Goal: Navigation & Orientation: Find specific page/section

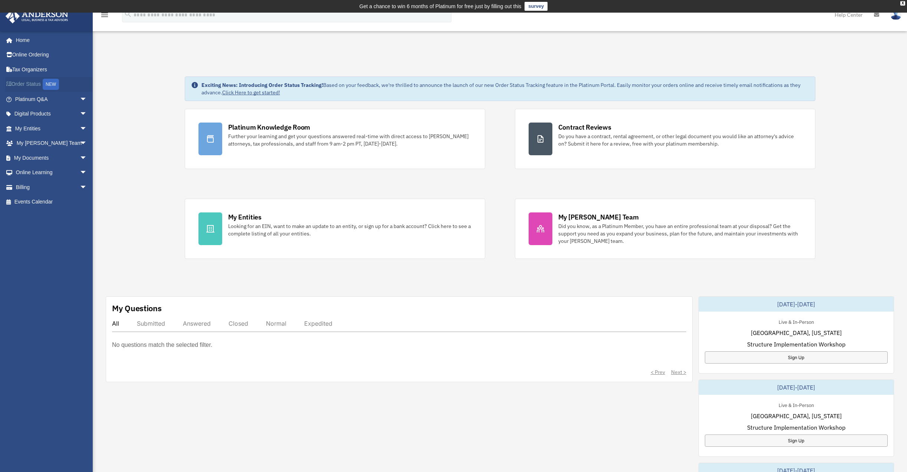
click at [35, 84] on link "Order Status NEW" at bounding box center [51, 84] width 93 height 15
click at [35, 188] on link "Billing arrow_drop_down" at bounding box center [51, 187] width 93 height 15
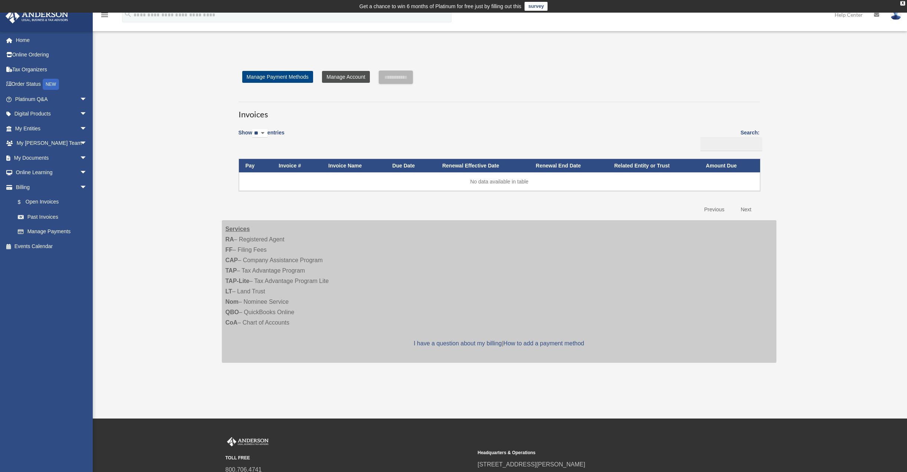
click at [357, 77] on link "Manage Account" at bounding box center [346, 77] width 48 height 12
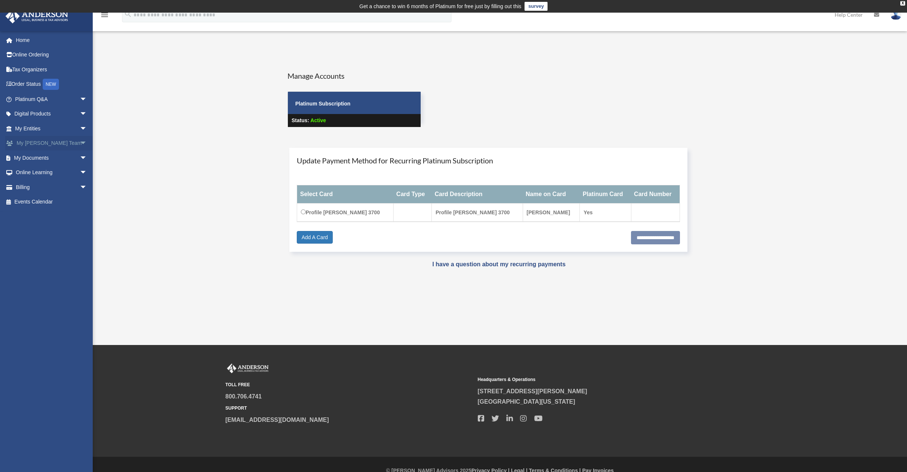
click at [45, 142] on link "My Anderson Team arrow_drop_down" at bounding box center [51, 143] width 93 height 15
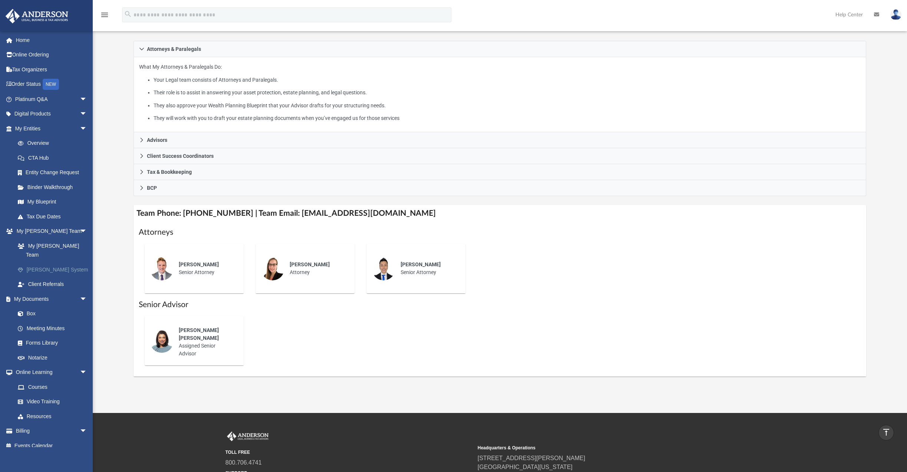
scroll to position [74, 0]
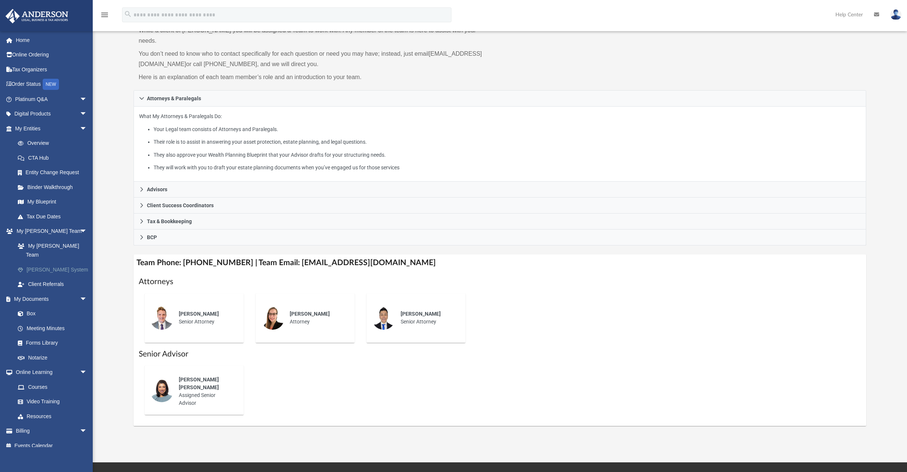
click at [43, 262] on link "[PERSON_NAME] System" at bounding box center [54, 269] width 88 height 15
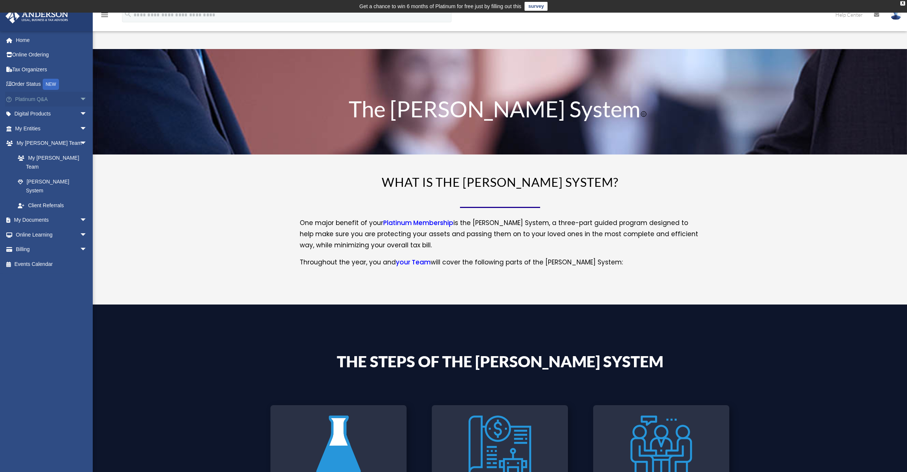
click at [42, 101] on link "Platinum Q&A arrow_drop_down" at bounding box center [51, 99] width 93 height 15
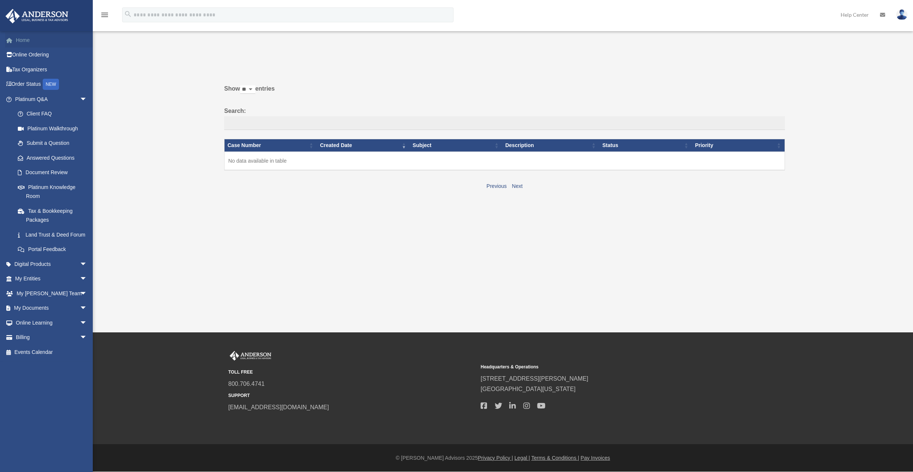
click at [25, 40] on link "Home" at bounding box center [51, 40] width 93 height 15
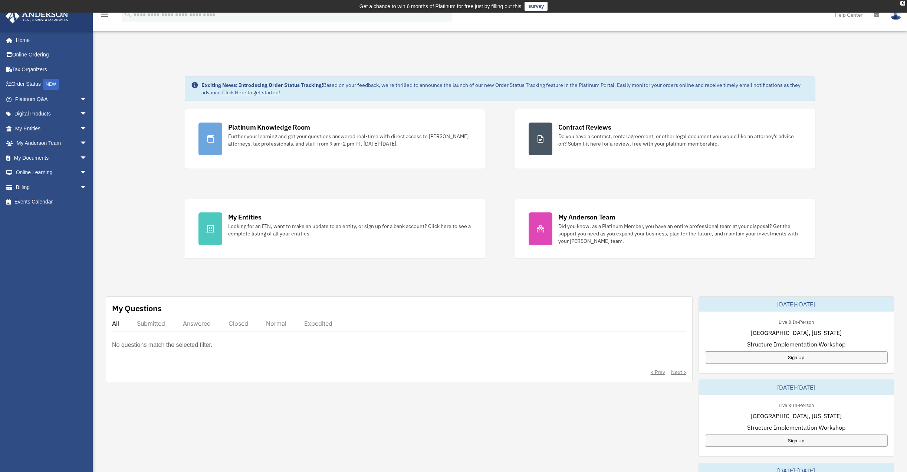
click at [895, 17] on img at bounding box center [896, 14] width 11 height 11
click at [659, 59] on div "Exciting News: Introducing Order Status Tracking! Based on your feedback, we're…" at bounding box center [500, 391] width 826 height 667
click at [27, 82] on link "Order Status NEW" at bounding box center [51, 84] width 93 height 15
click at [42, 158] on link "My Documents arrow_drop_down" at bounding box center [51, 157] width 93 height 15
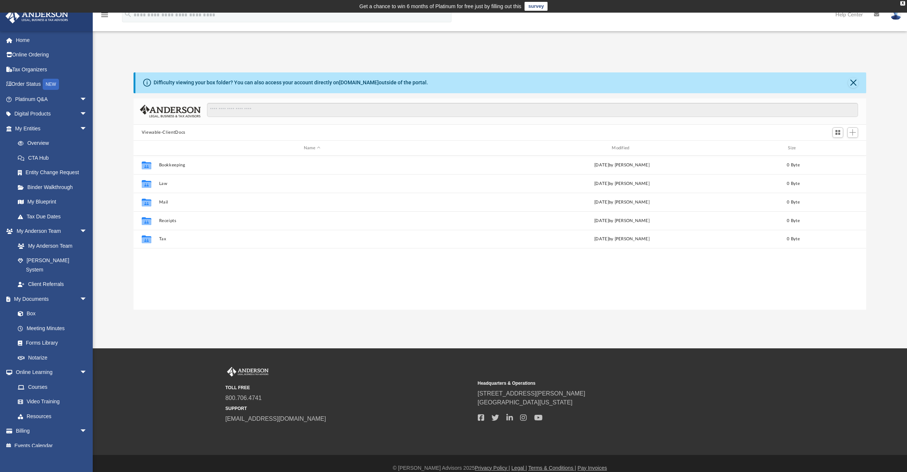
scroll to position [163, 727]
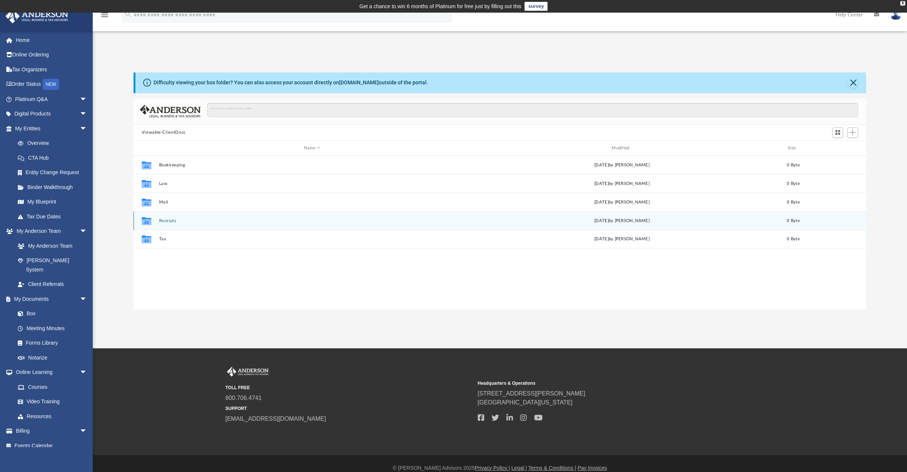
click at [177, 219] on button "Receipts" at bounding box center [312, 220] width 307 height 5
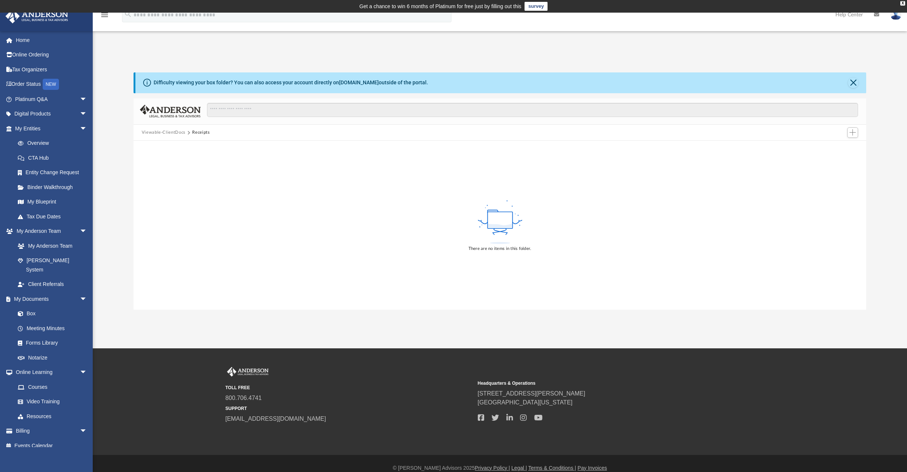
click at [201, 132] on button "Receipts" at bounding box center [200, 132] width 17 height 7
click at [855, 79] on button "Close" at bounding box center [853, 83] width 10 height 10
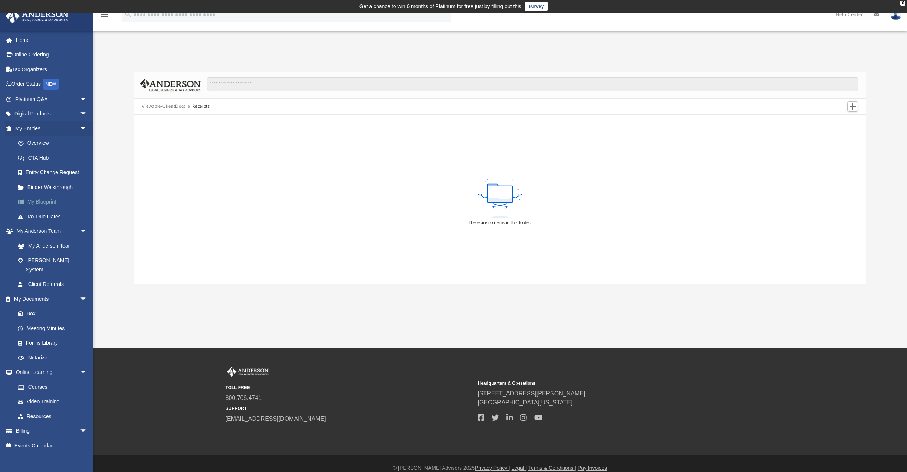
click at [39, 199] on link "My Blueprint" at bounding box center [54, 201] width 88 height 15
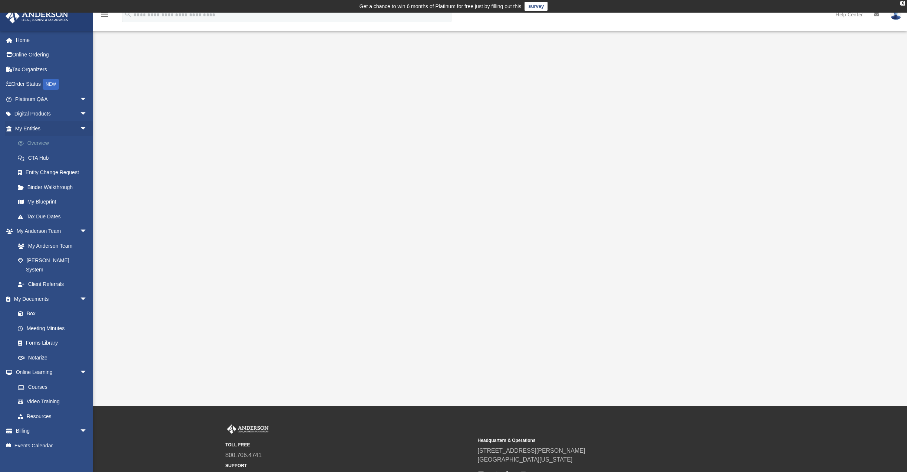
click at [42, 141] on link "Overview" at bounding box center [54, 143] width 88 height 15
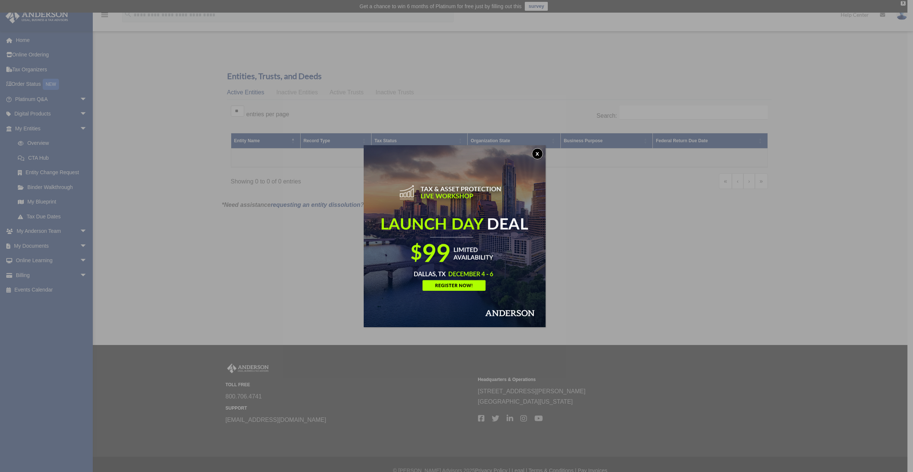
click at [539, 151] on button "x" at bounding box center [537, 153] width 11 height 11
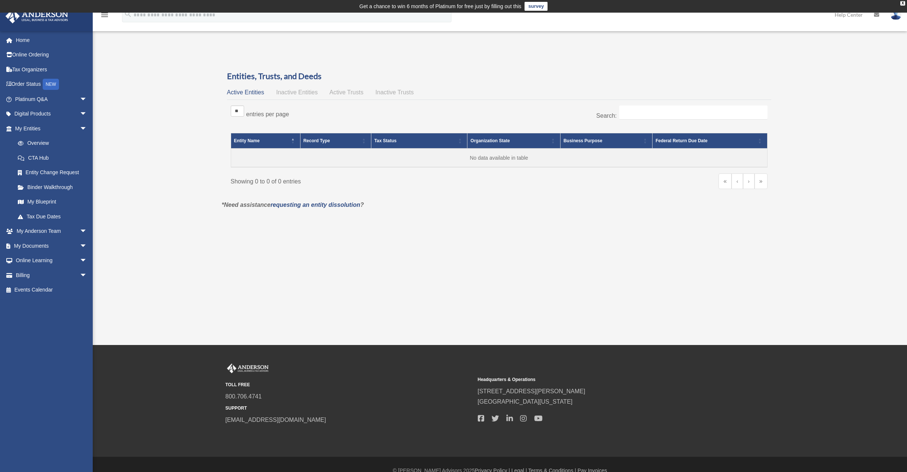
click at [343, 92] on span "Active Trusts" at bounding box center [347, 92] width 34 height 6
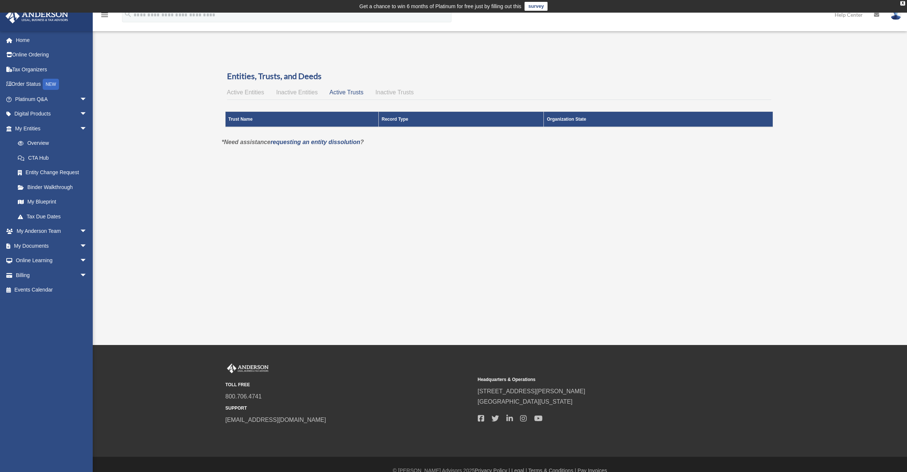
click at [294, 92] on span "Inactive Entities" at bounding box center [297, 92] width 42 height 6
click at [398, 92] on span "Inactive Trusts" at bounding box center [395, 92] width 38 height 6
click at [251, 92] on span "Active Entities" at bounding box center [245, 92] width 37 height 6
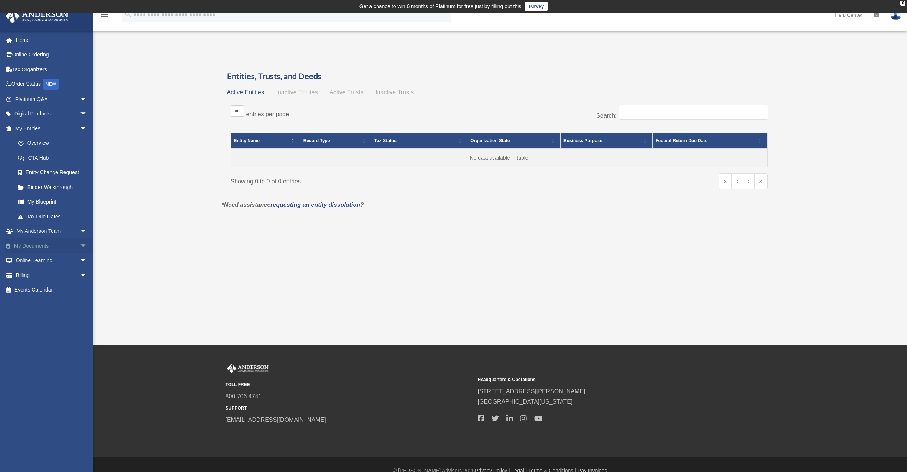
click at [47, 244] on link "My Documents arrow_drop_down" at bounding box center [51, 245] width 93 height 15
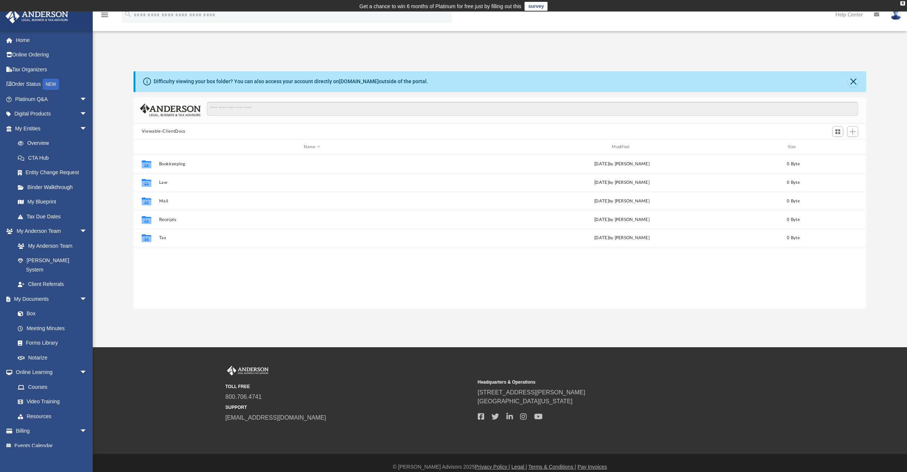
scroll to position [163, 727]
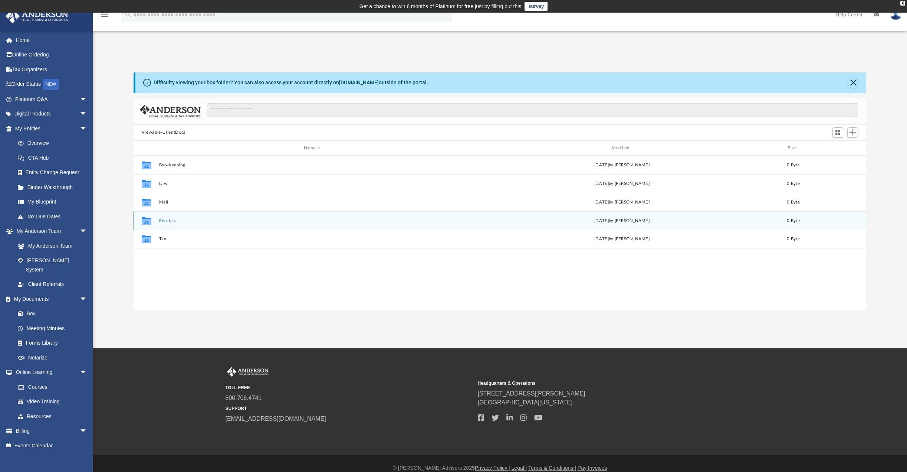
click at [166, 222] on button "Receipts" at bounding box center [312, 220] width 307 height 5
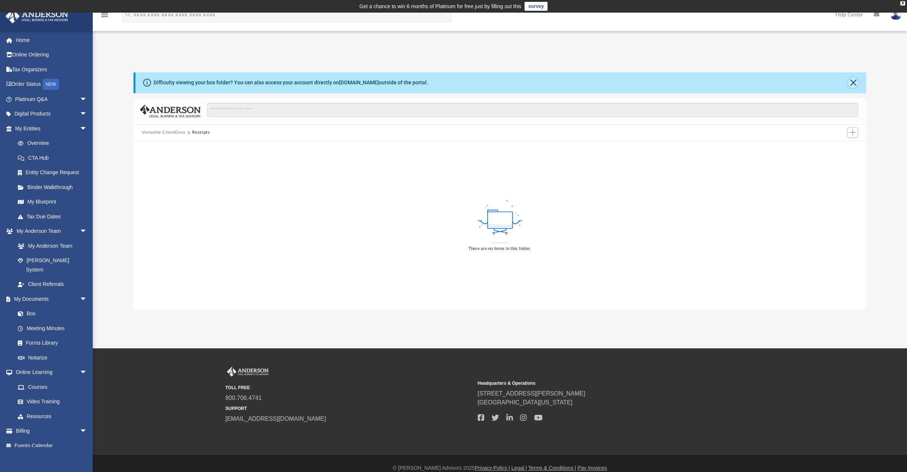
click at [854, 80] on button "Close" at bounding box center [853, 83] width 10 height 10
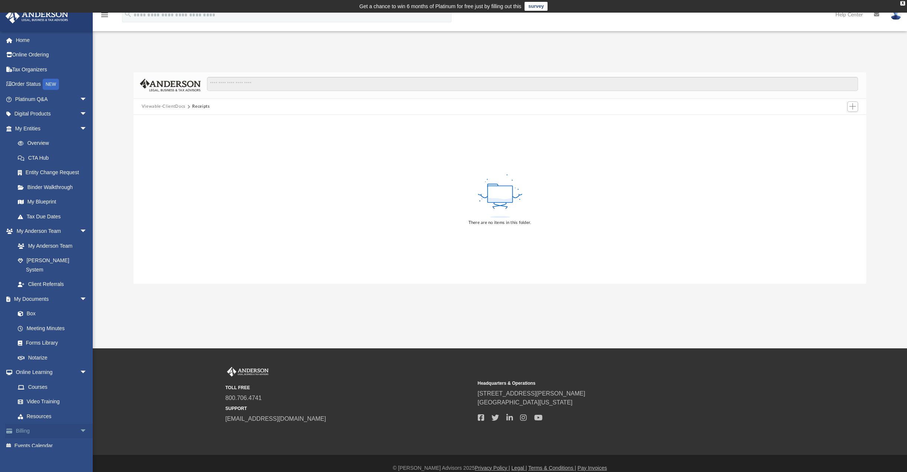
click at [25, 423] on link "Billing arrow_drop_down" at bounding box center [51, 430] width 93 height 15
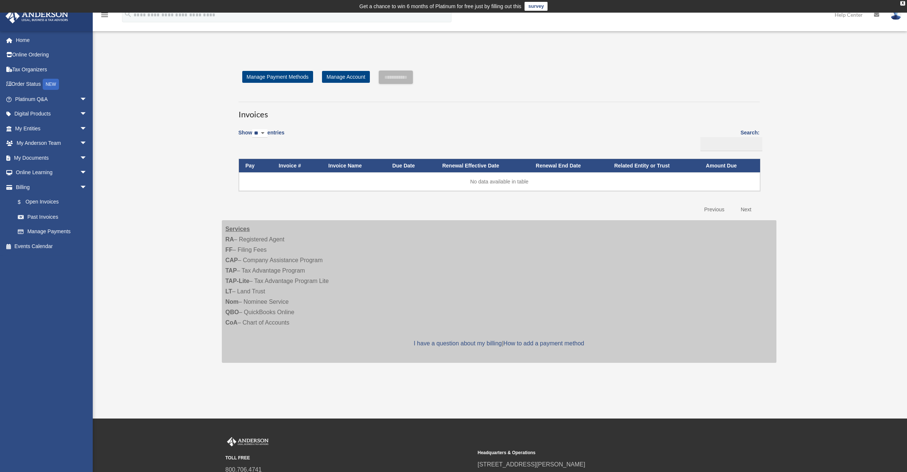
click at [268, 131] on select "** ** ** ***" at bounding box center [259, 133] width 15 height 9
select select "**"
click at [253, 129] on select "** ** ** ***" at bounding box center [259, 133] width 15 height 9
click at [723, 143] on input "Search:" at bounding box center [732, 144] width 62 height 14
click at [746, 210] on link "Next" at bounding box center [747, 209] width 22 height 15
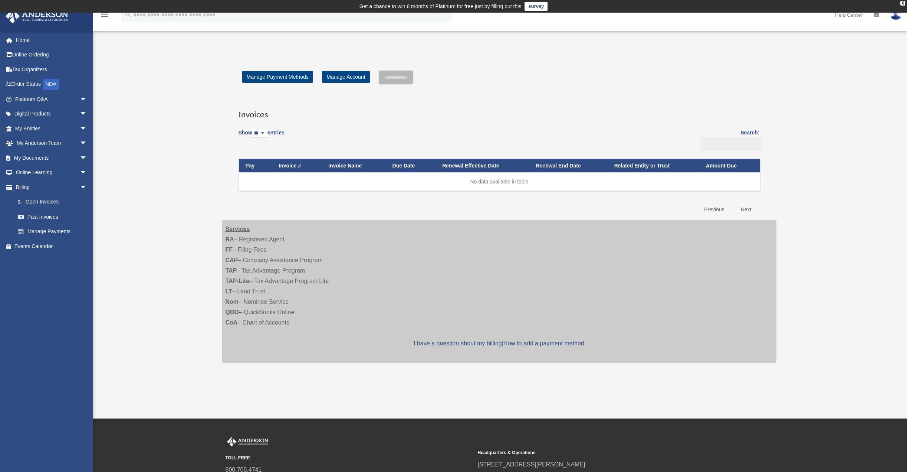
click at [719, 208] on link "Previous" at bounding box center [714, 209] width 31 height 15
click at [42, 246] on link "Events Calendar" at bounding box center [51, 246] width 93 height 15
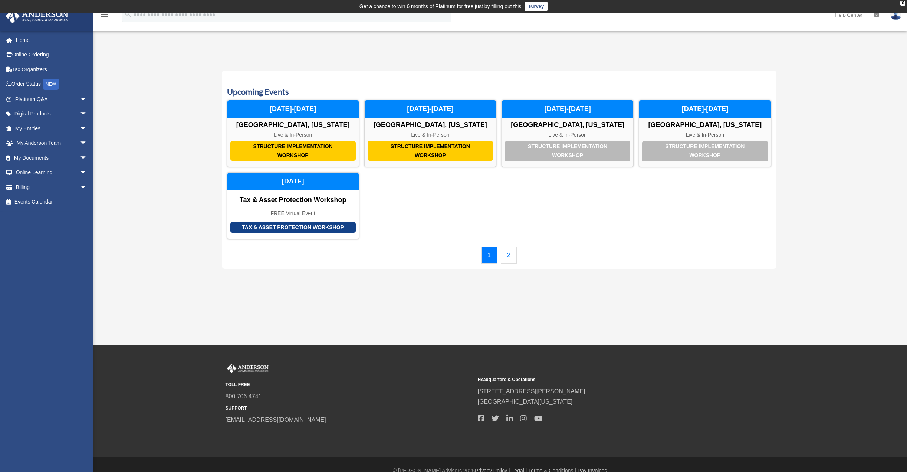
click at [504, 254] on link "2" at bounding box center [509, 254] width 16 height 17
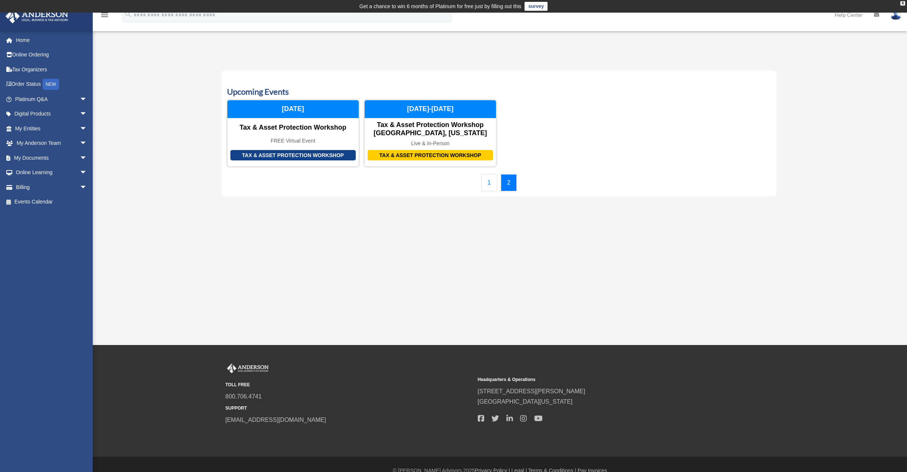
click at [489, 179] on link "1" at bounding box center [489, 182] width 16 height 17
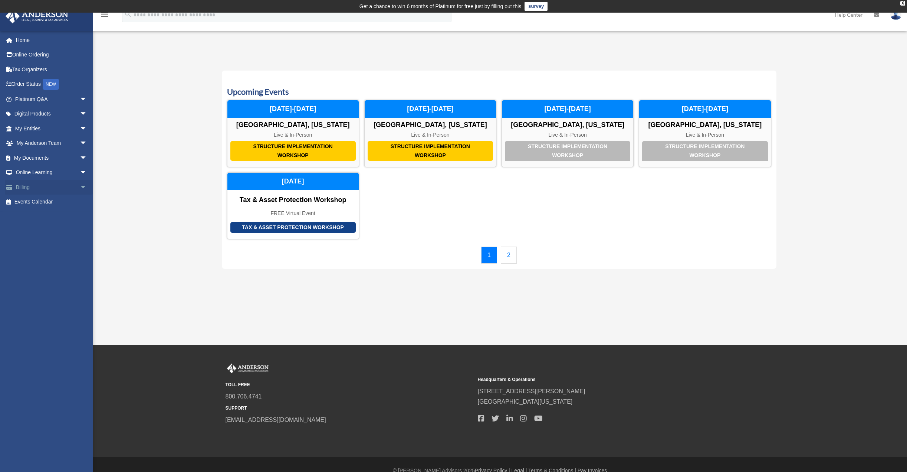
click at [23, 183] on link "Billing arrow_drop_down" at bounding box center [51, 187] width 93 height 15
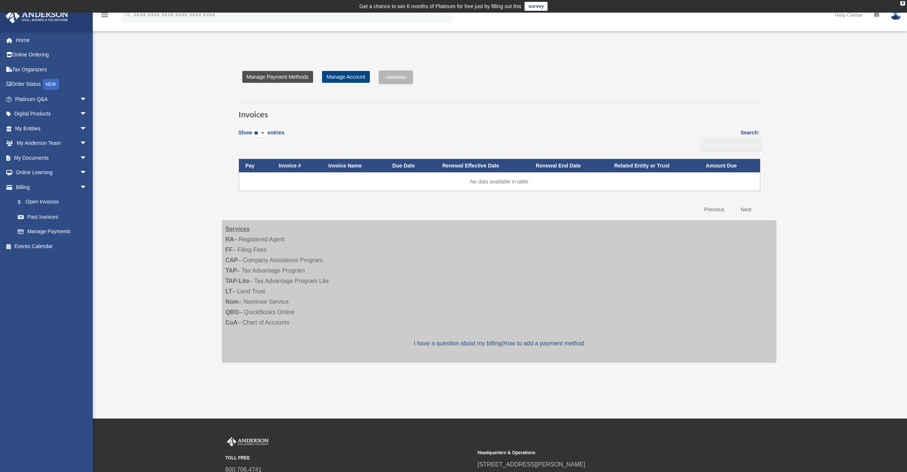
click at [284, 78] on link "Manage Payment Methods" at bounding box center [277, 77] width 71 height 12
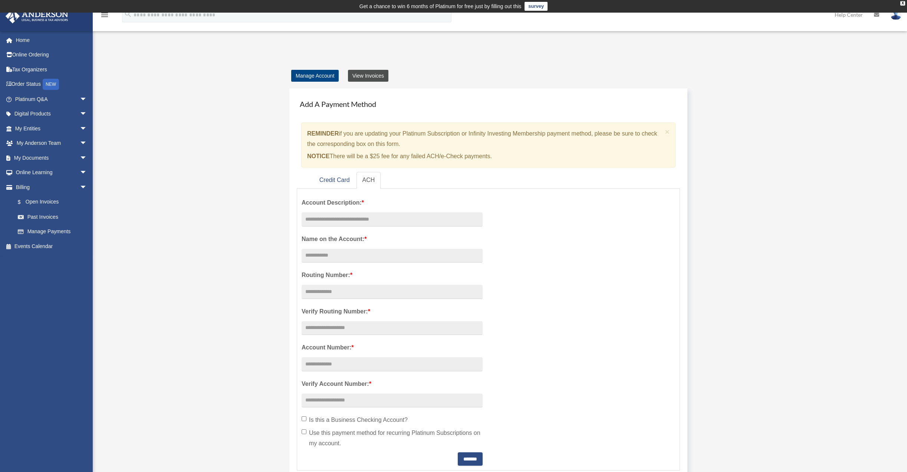
click at [369, 75] on link "View Invoices" at bounding box center [368, 76] width 40 height 12
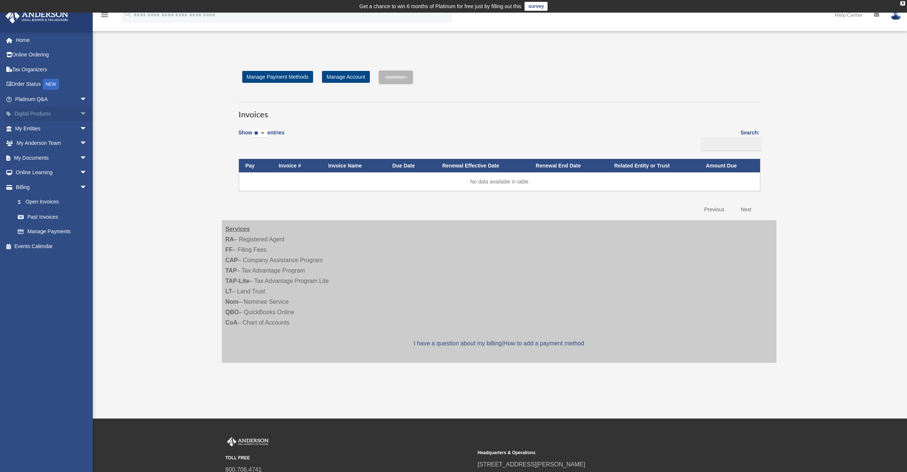
click at [39, 112] on link "Digital Products arrow_drop_down" at bounding box center [51, 114] width 93 height 15
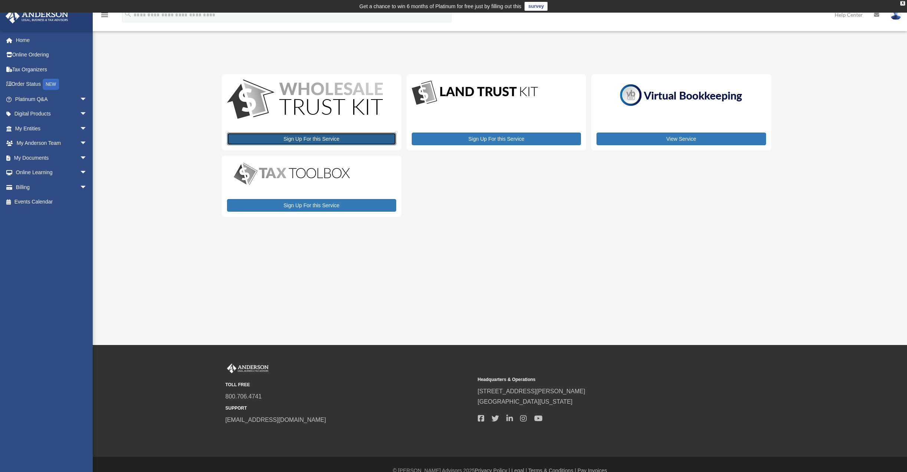
click at [320, 135] on link "Sign Up For this Service" at bounding box center [311, 138] width 169 height 13
click at [502, 108] on div "Sign Up For this Service" at bounding box center [497, 112] width 180 height 76
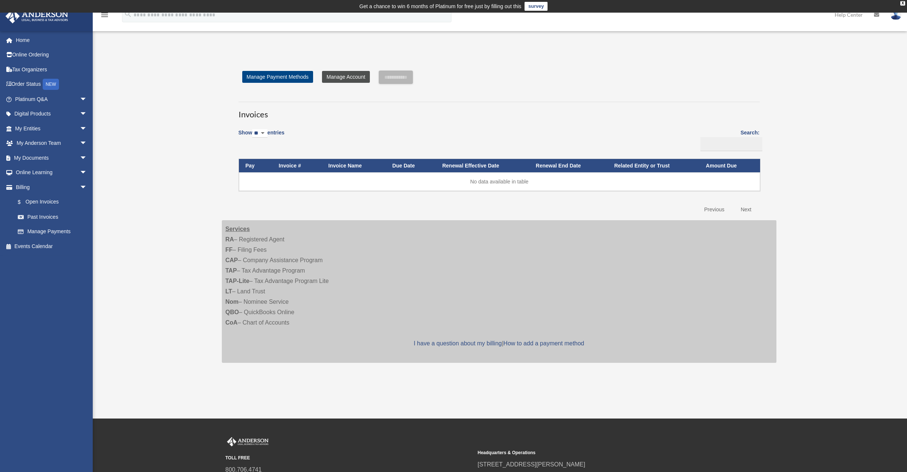
click at [352, 76] on link "Manage Account" at bounding box center [346, 77] width 48 height 12
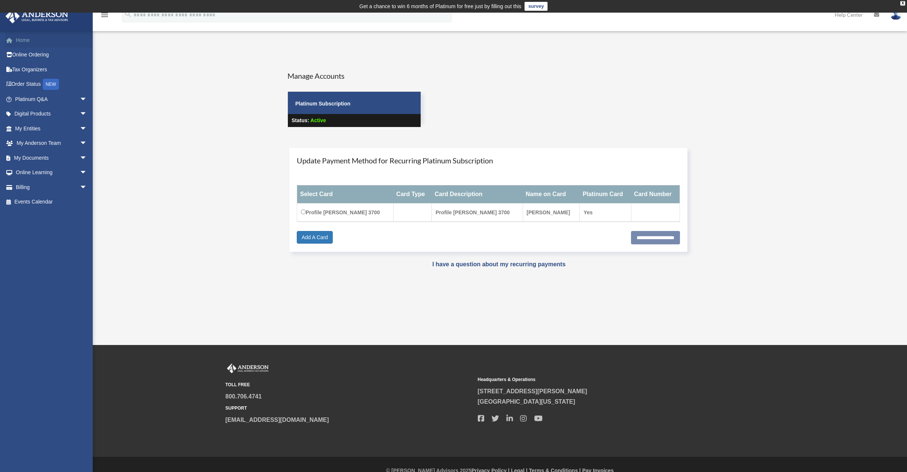
click at [30, 39] on link "Home" at bounding box center [51, 40] width 93 height 15
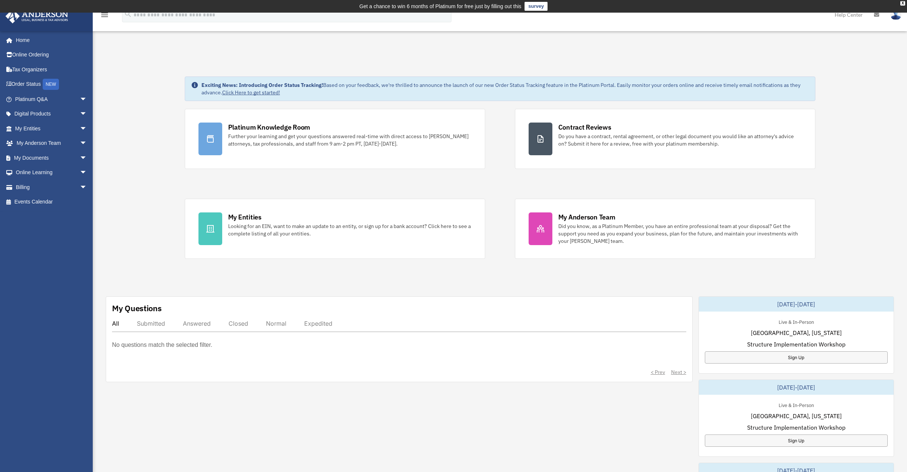
click at [250, 90] on link "Click Here to get started!" at bounding box center [251, 92] width 58 height 7
